Goal: Task Accomplishment & Management: Complete application form

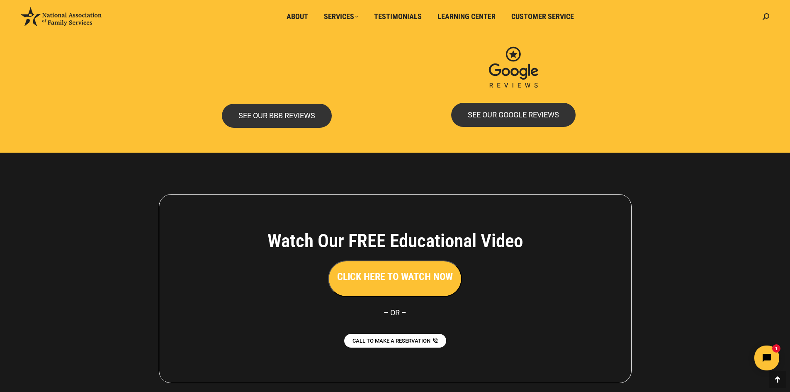
scroll to position [1786, 0]
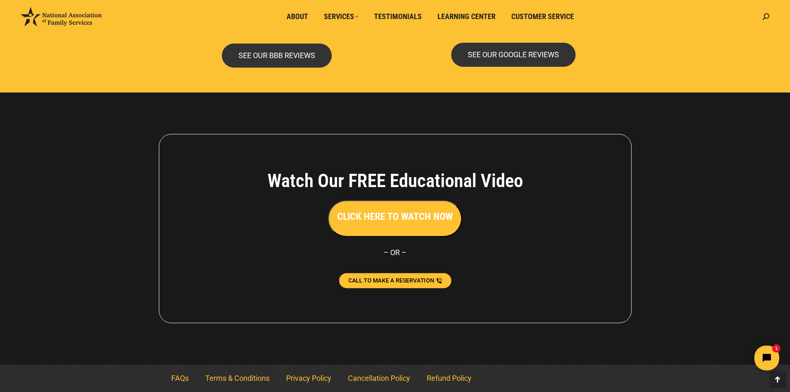
click at [393, 282] on span "CALL TO MAKE A RESERVATION" at bounding box center [391, 280] width 86 height 6
click at [774, 357] on icon "Open chat widget" at bounding box center [771, 358] width 13 height 13
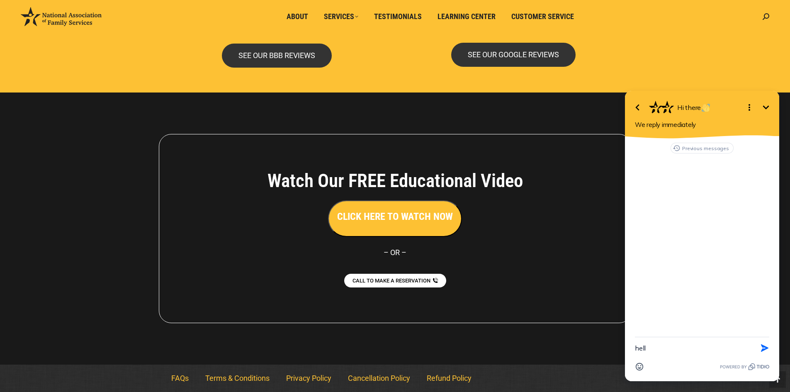
type textarea "hello"
type textarea "I am trying to reach someone in your office via phone & email and have not been…"
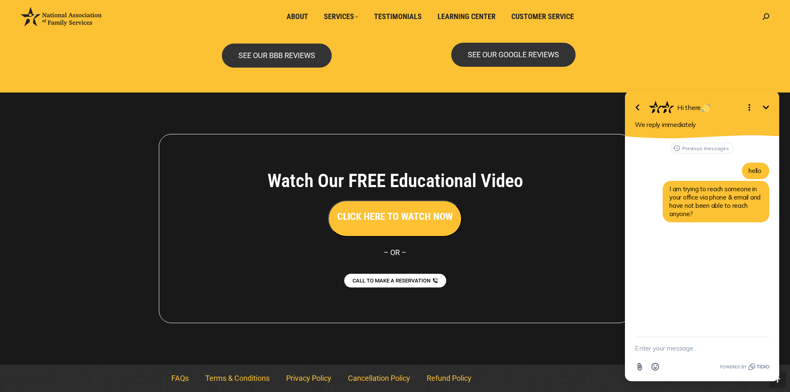
click at [750, 107] on icon "Open options" at bounding box center [749, 107] width 10 height 10
click at [766, 111] on icon "Minimize" at bounding box center [766, 107] width 10 height 10
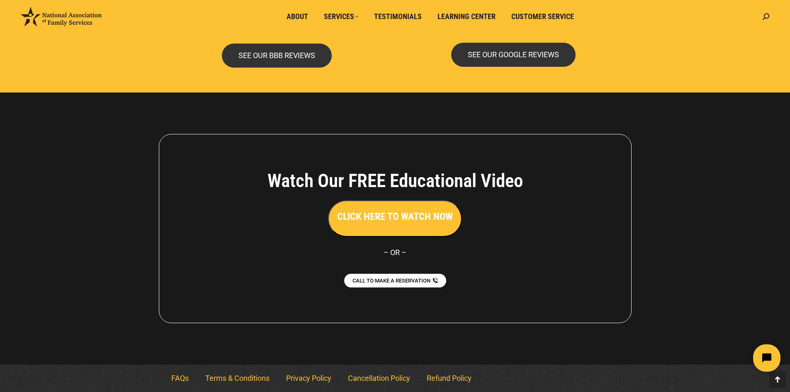
click at [769, 359] on icon "Open chat widget" at bounding box center [771, 358] width 13 height 13
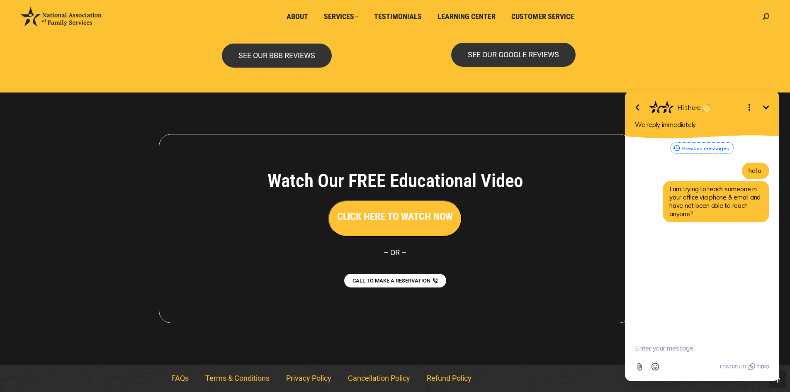
click at [692, 144] on button "Previous messages" at bounding box center [701, 148] width 63 height 11
click at [669, 150] on span "Chat with us" at bounding box center [663, 152] width 44 height 8
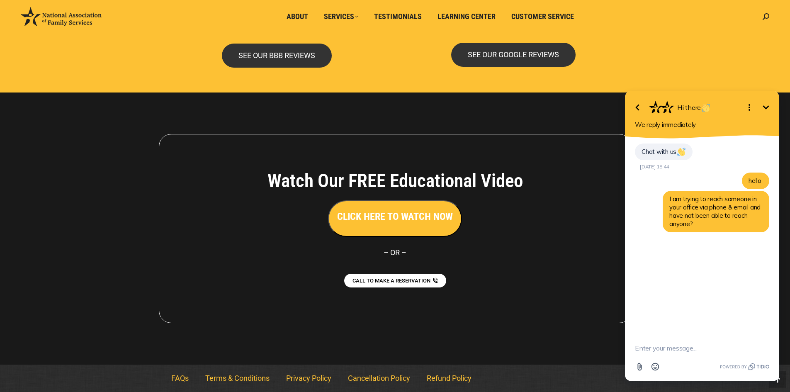
click at [681, 151] on img at bounding box center [681, 152] width 8 height 8
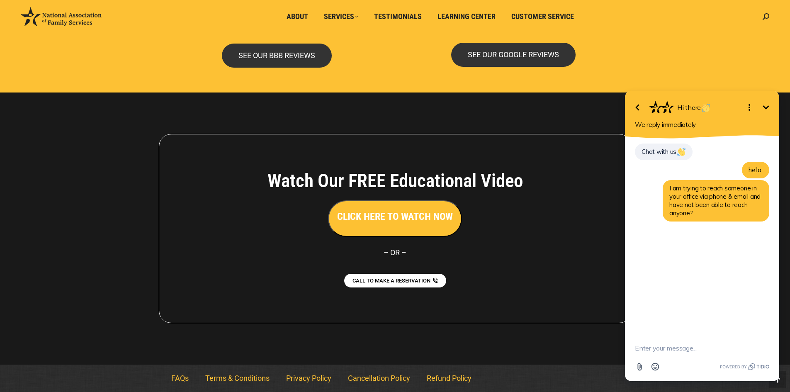
click at [675, 146] on div "Chat with us" at bounding box center [664, 151] width 58 height 17
click at [680, 152] on img at bounding box center [681, 152] width 8 height 8
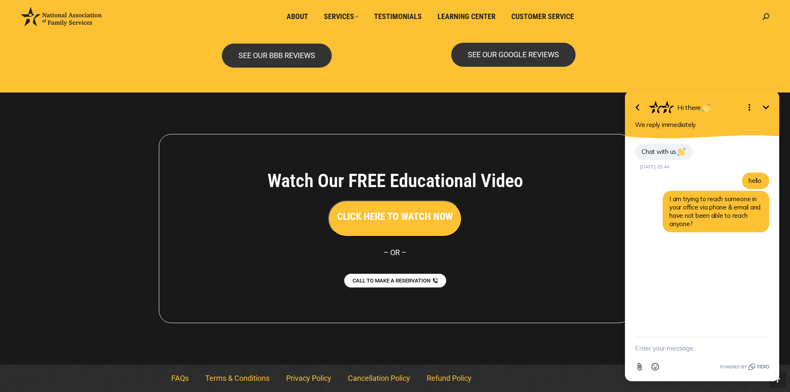
click at [723, 284] on div "Chat with us [DATE] 15:44 hello I am trying to reach someone in your office via…" at bounding box center [702, 237] width 154 height 198
drag, startPoint x: 702, startPoint y: 224, endPoint x: 728, endPoint y: 233, distance: 27.0
click at [728, 233] on div "Chat with us [DATE] 15:44 hello I am trying to reach someone in your office via…" at bounding box center [702, 193] width 134 height 100
click at [748, 108] on icon "Open options" at bounding box center [749, 107] width 10 height 10
click at [685, 340] on textarea "New message" at bounding box center [702, 348] width 134 height 22
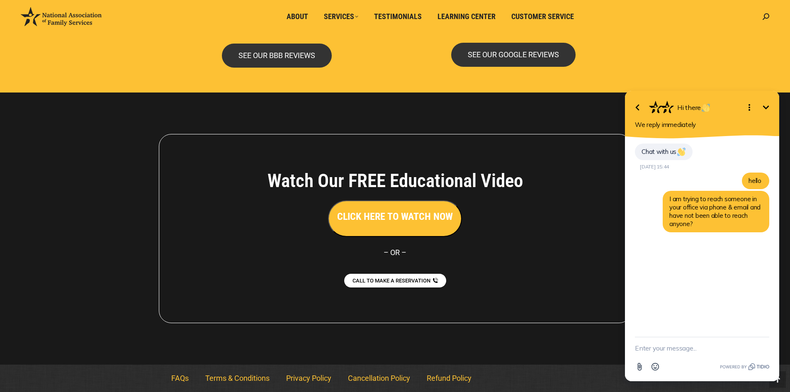
click at [769, 105] on icon "Minimize" at bounding box center [766, 107] width 10 height 10
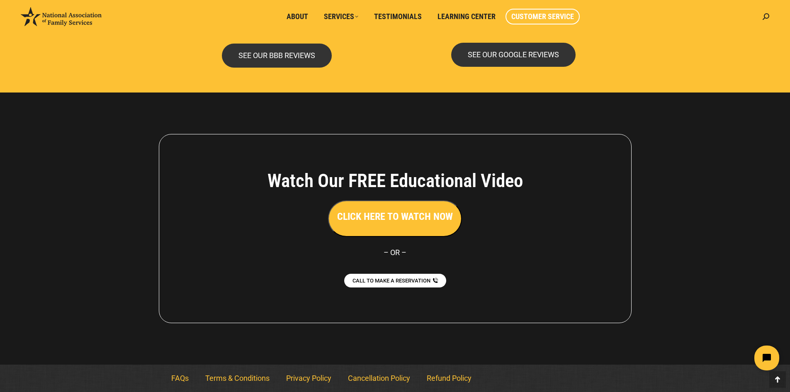
click at [549, 13] on span "Customer Service" at bounding box center [542, 16] width 63 height 9
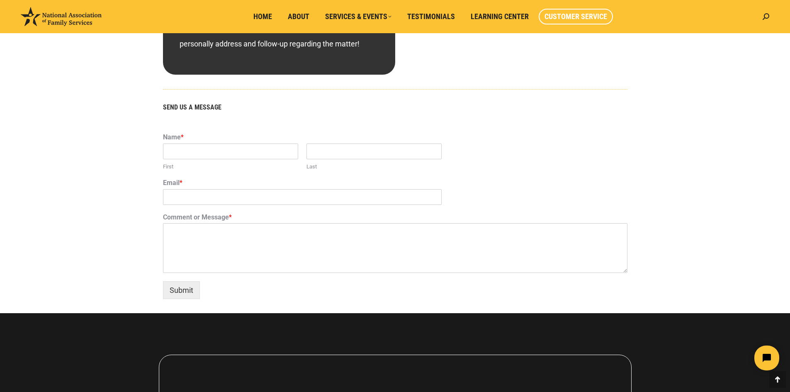
scroll to position [401, 0]
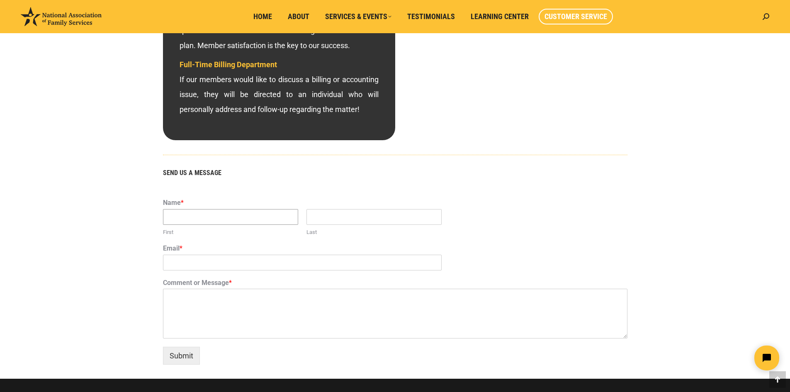
click at [216, 218] on input "First" at bounding box center [230, 217] width 135 height 16
type input "Francisca"
type input "Bautista"
type input "francisca.bautista@yahoo.com"
type textarea "C"
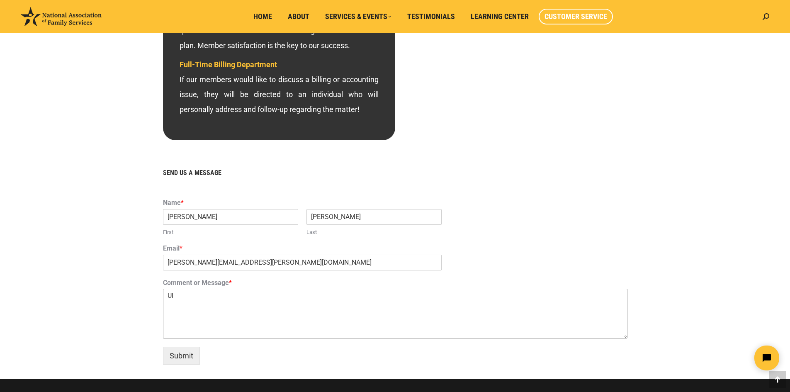
type textarea "U"
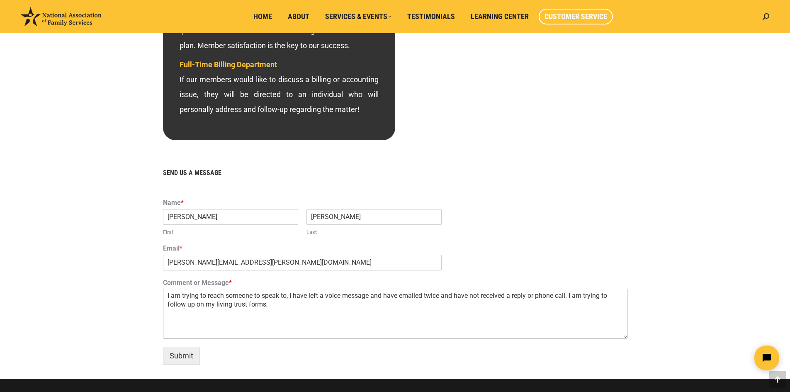
click at [296, 298] on textarea "I am trying to reach someone to speak to, I have left a voice message and have …" at bounding box center [395, 314] width 464 height 50
click at [398, 308] on textarea "I am trying to reach someone to speak to, I call and there is no answer, I left…" at bounding box center [395, 314] width 464 height 50
type textarea "I am trying to reach someone to speak to, I call and there is no answer, I left…"
click at [188, 360] on button "Submit" at bounding box center [181, 356] width 37 height 18
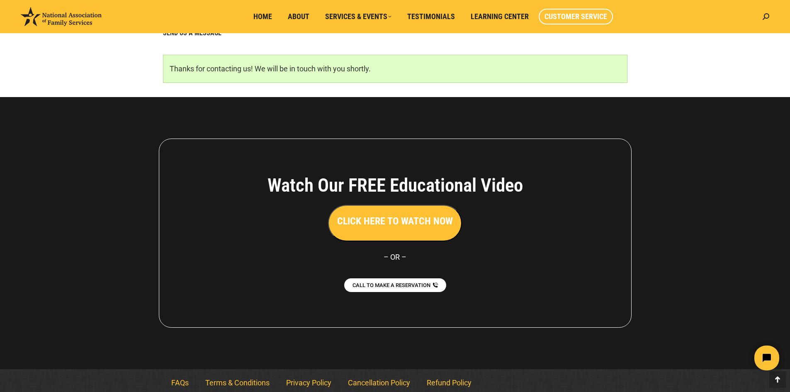
scroll to position [546, 0]
